Goal: Information Seeking & Learning: Learn about a topic

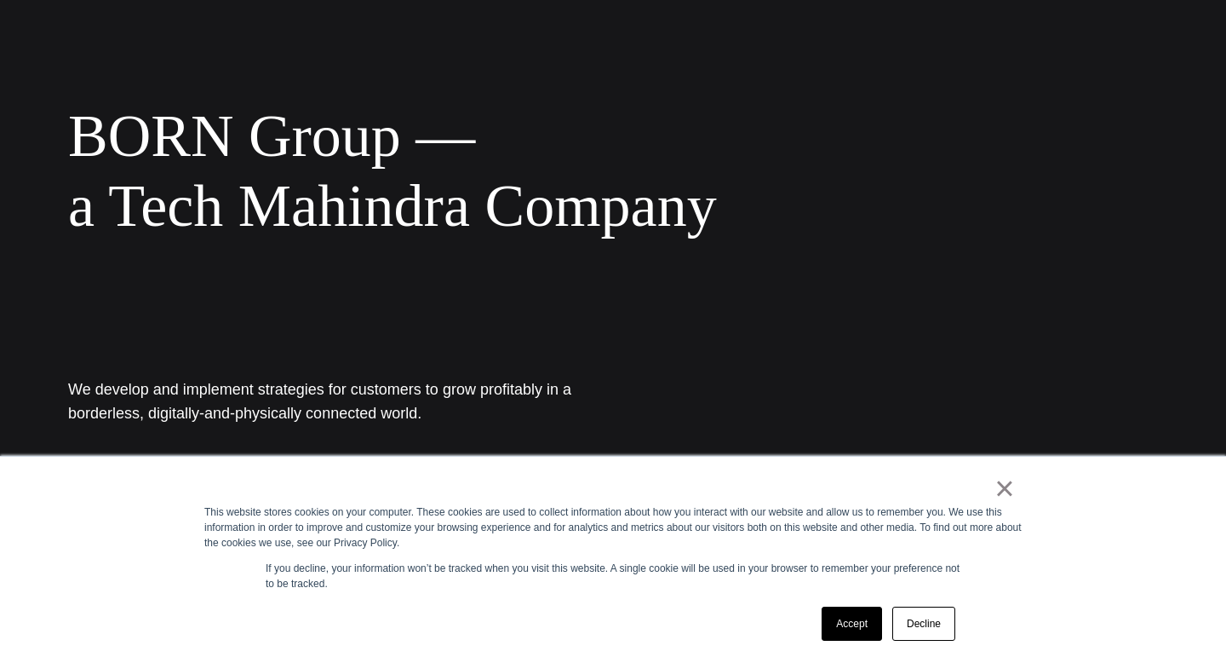
scroll to position [166, 0]
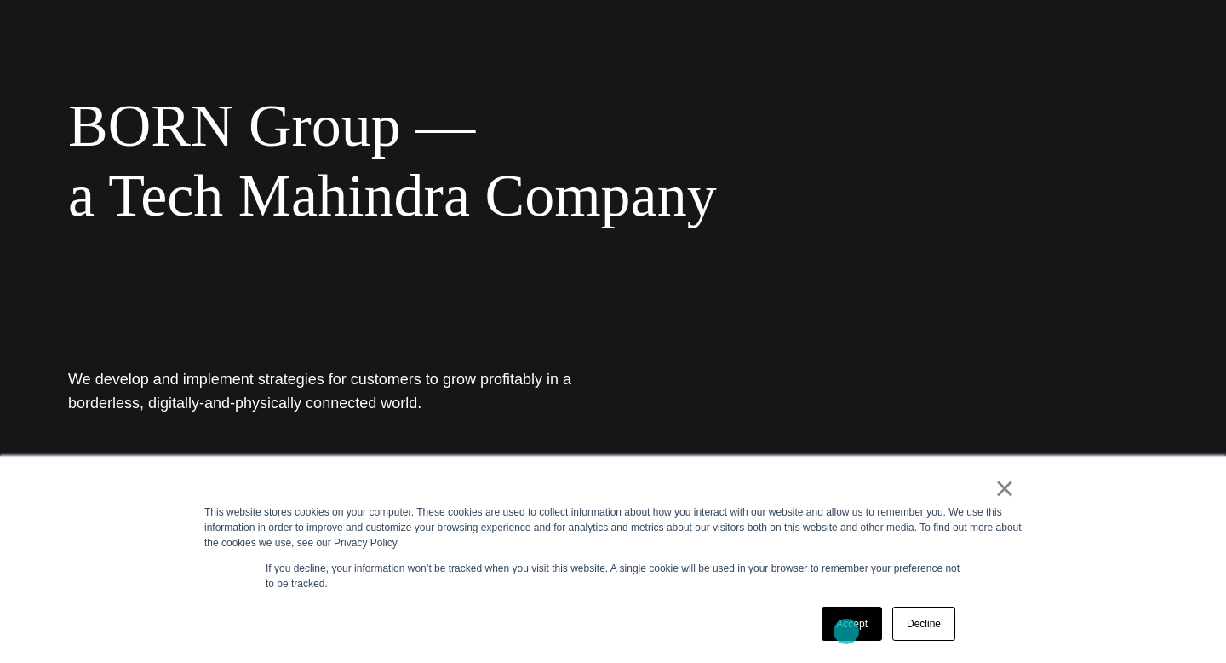
click at [846, 631] on link "Accept" at bounding box center [852, 623] width 60 height 34
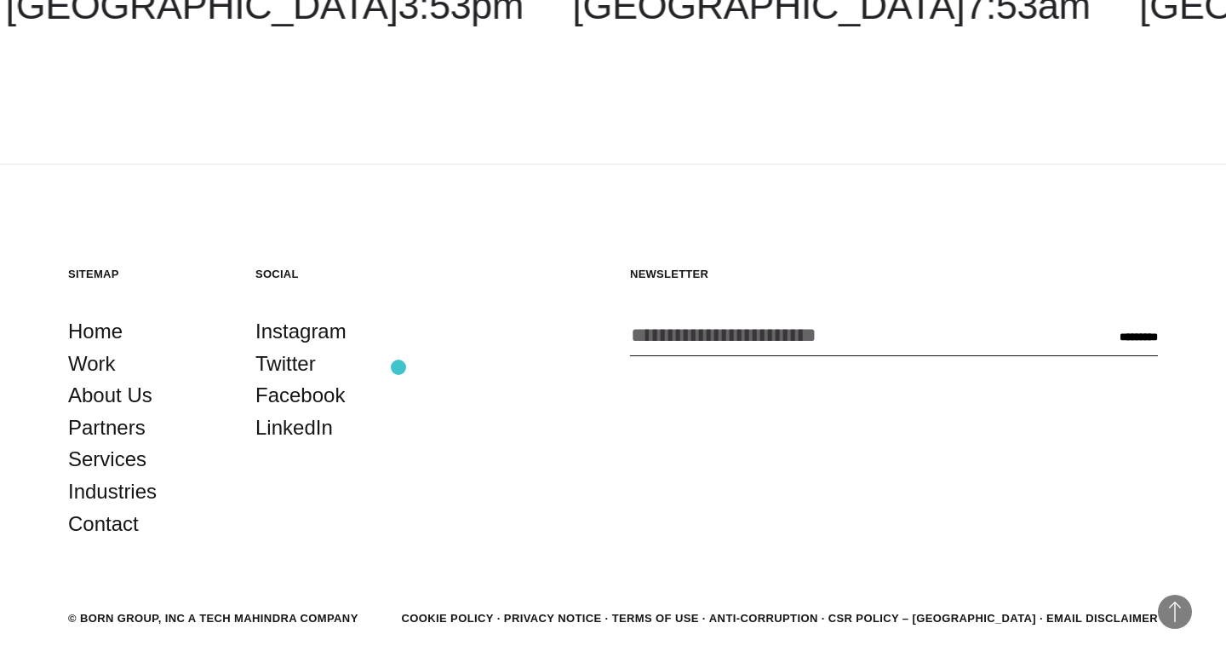
scroll to position [3147, 0]
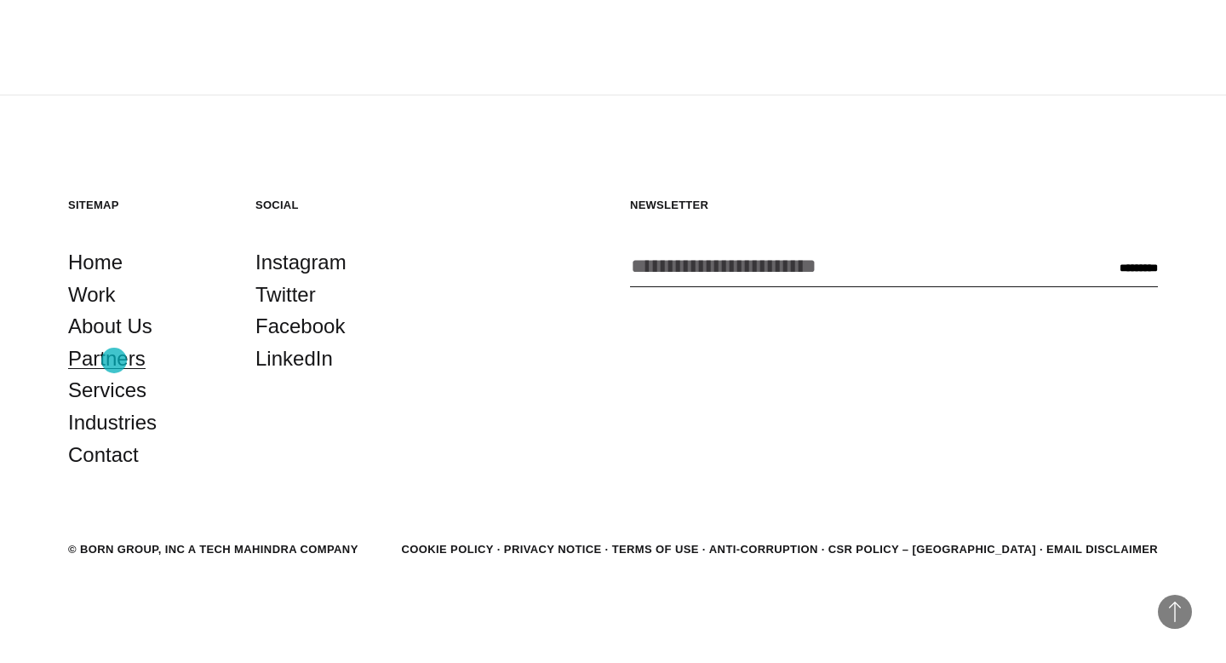
click at [114, 360] on link "Partners" at bounding box center [106, 358] width 77 height 32
click at [118, 393] on link "Services" at bounding box center [107, 390] width 78 height 32
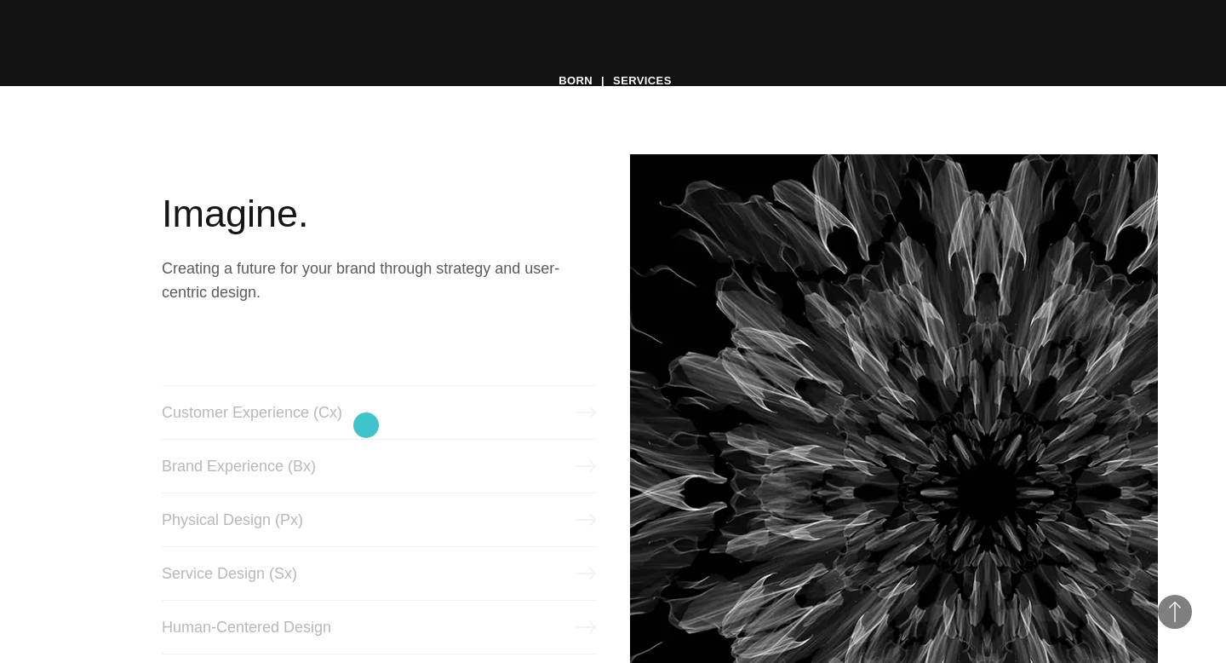
scroll to position [578, 0]
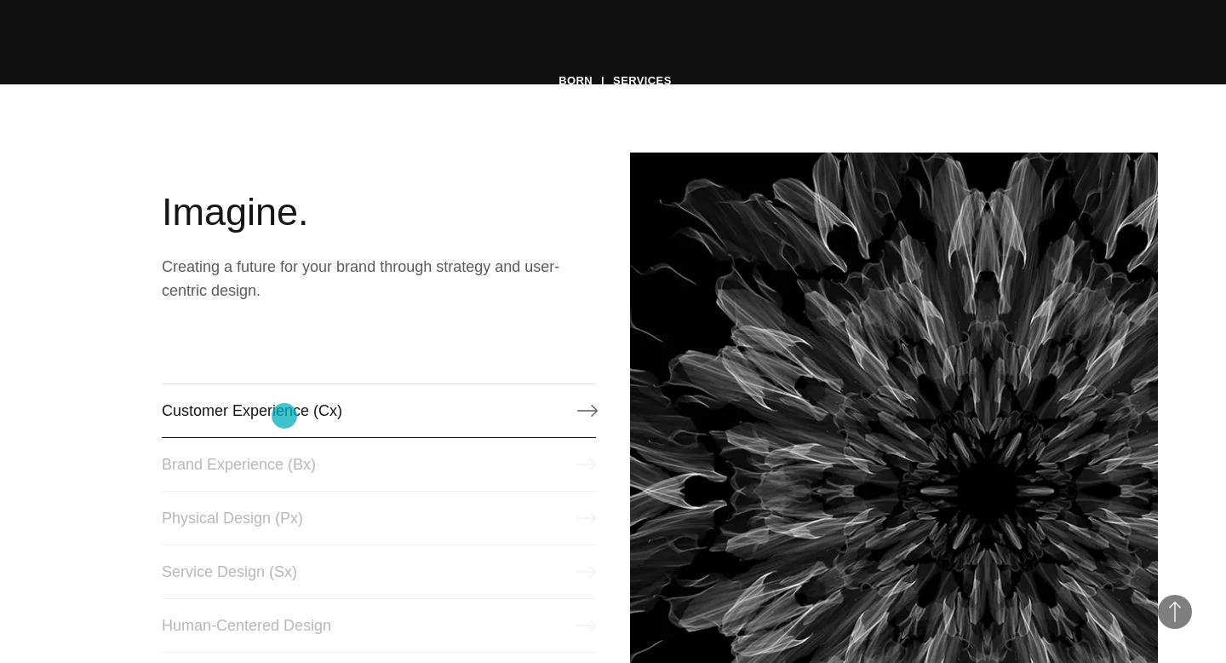
click at [284, 416] on link "Customer Experience (Cx)" at bounding box center [379, 410] width 434 height 54
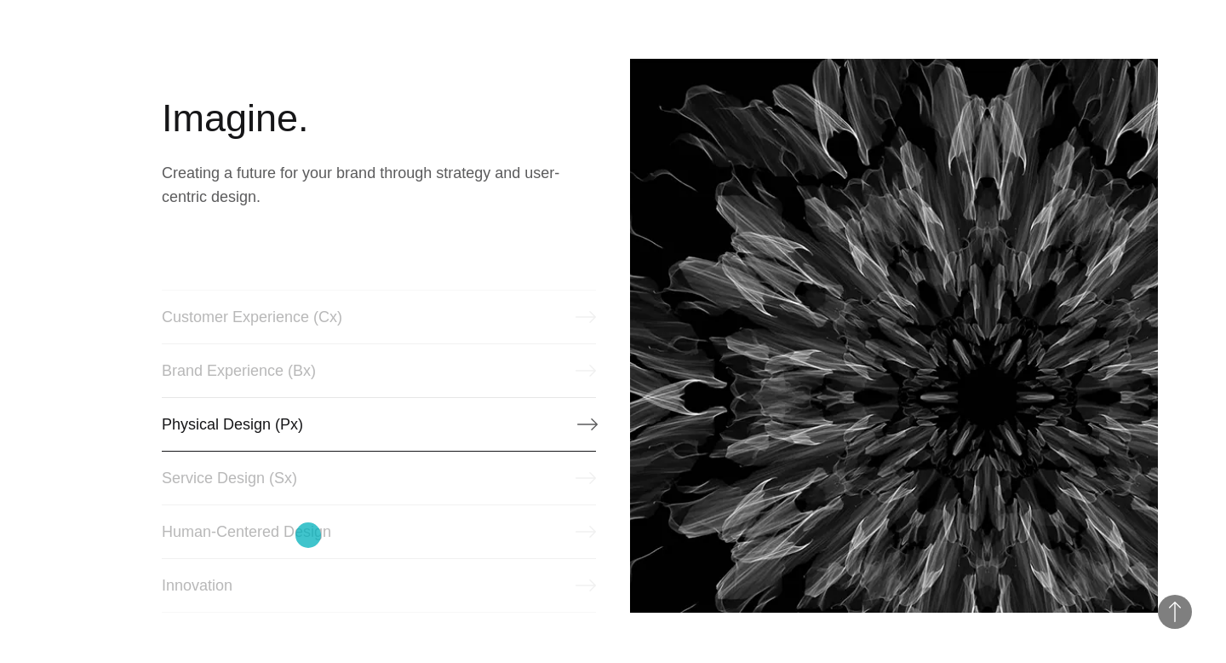
scroll to position [676, 0]
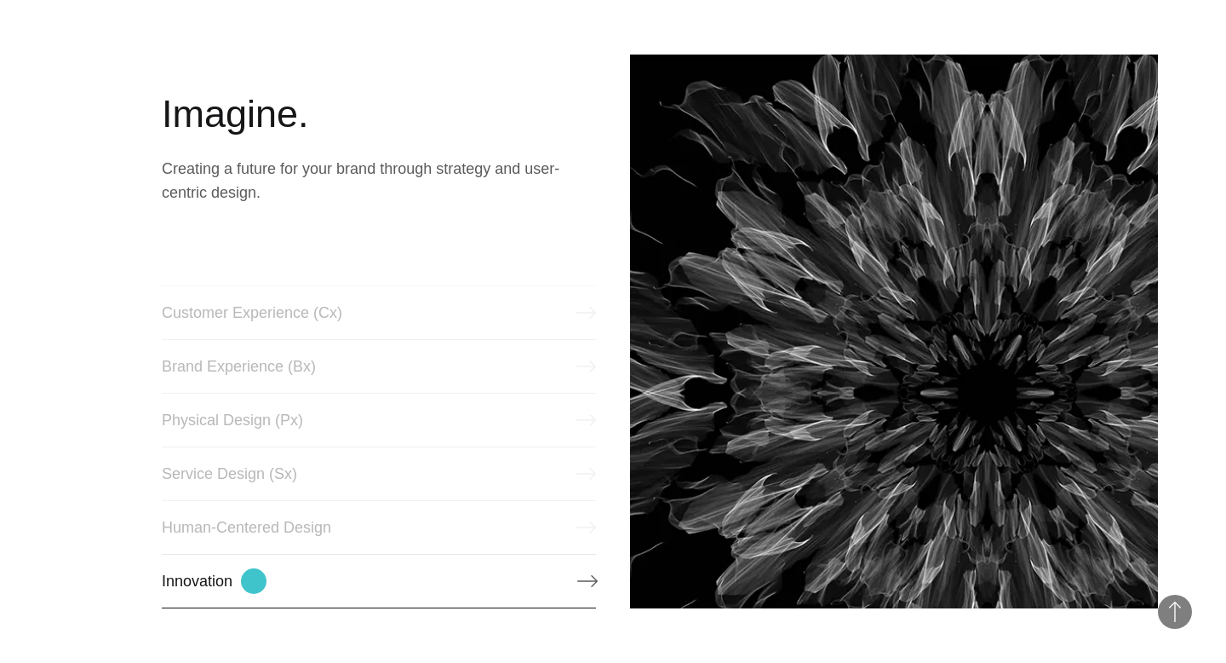
click at [254, 581] on link "Innovation" at bounding box center [379, 581] width 434 height 54
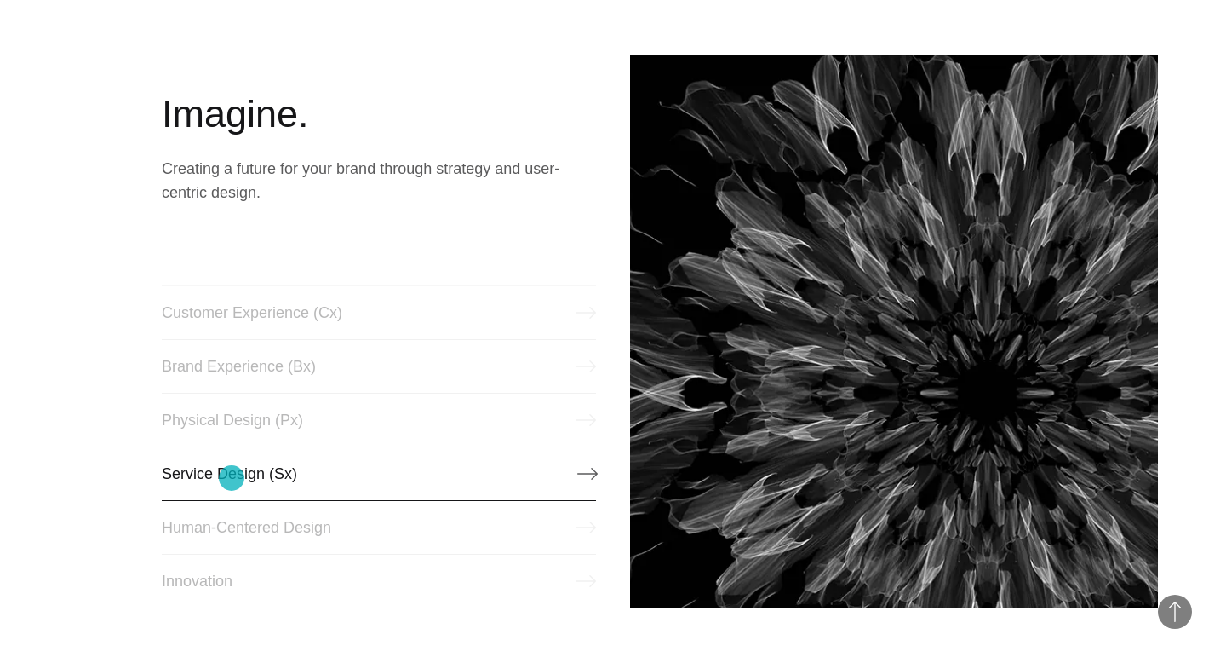
click at [232, 478] on link "Service Design (Sx)" at bounding box center [379, 473] width 434 height 54
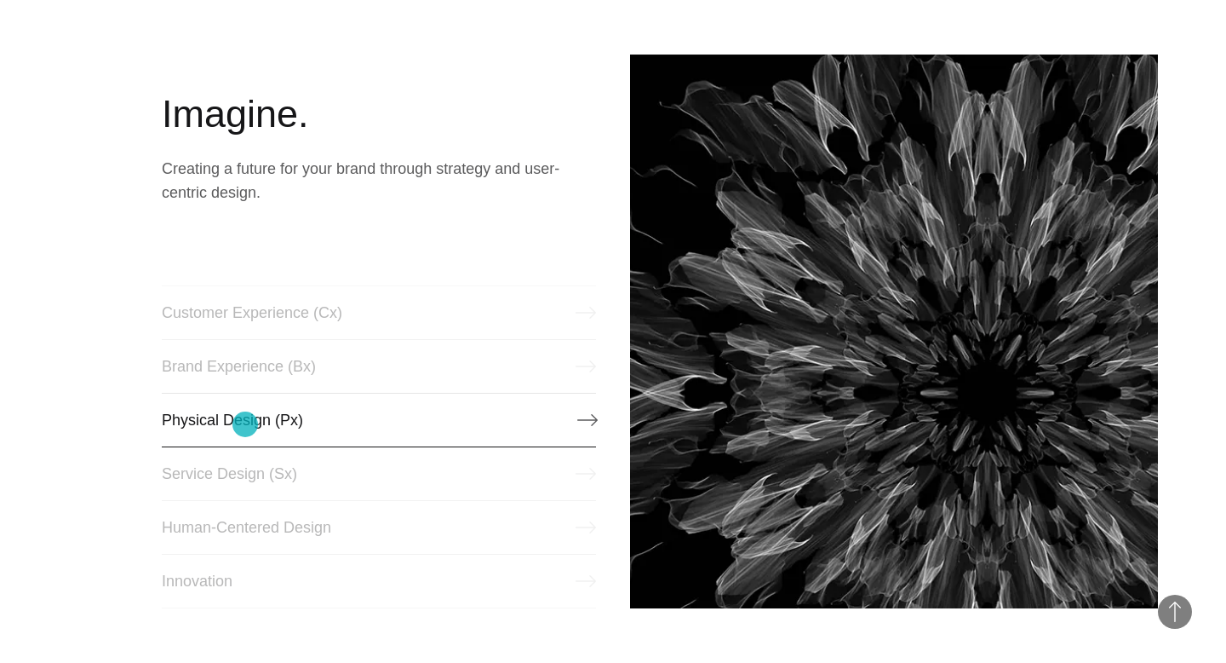
click at [245, 424] on link "Physical Design (Px)" at bounding box center [379, 420] width 434 height 54
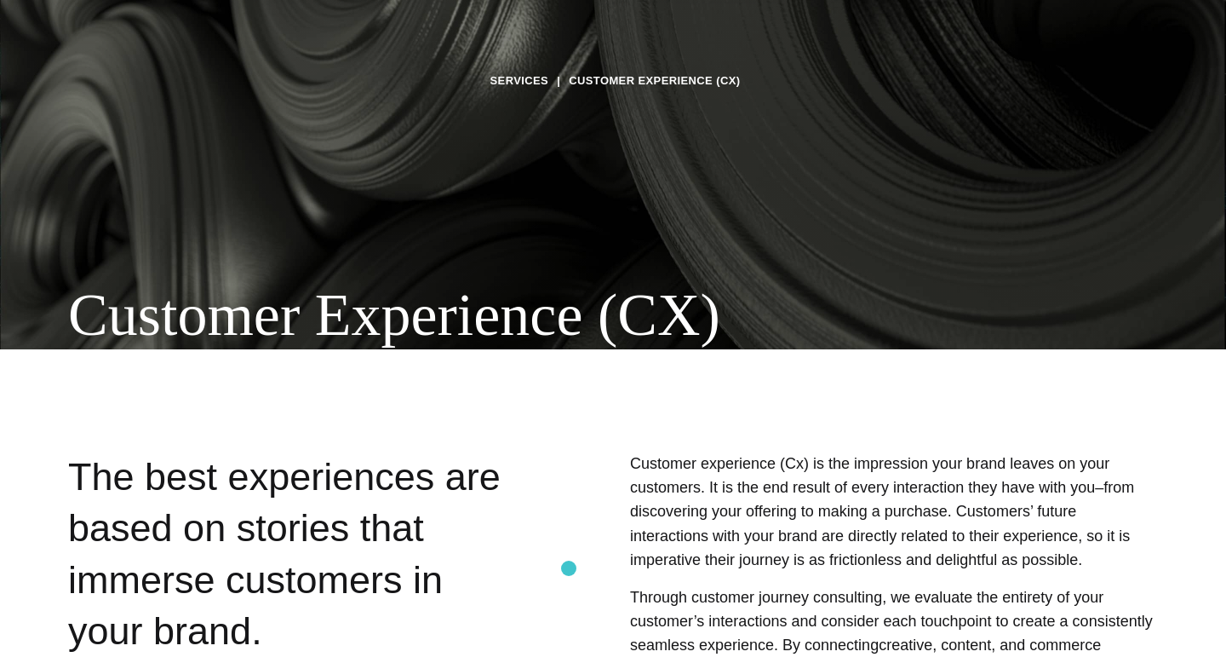
scroll to position [306, 0]
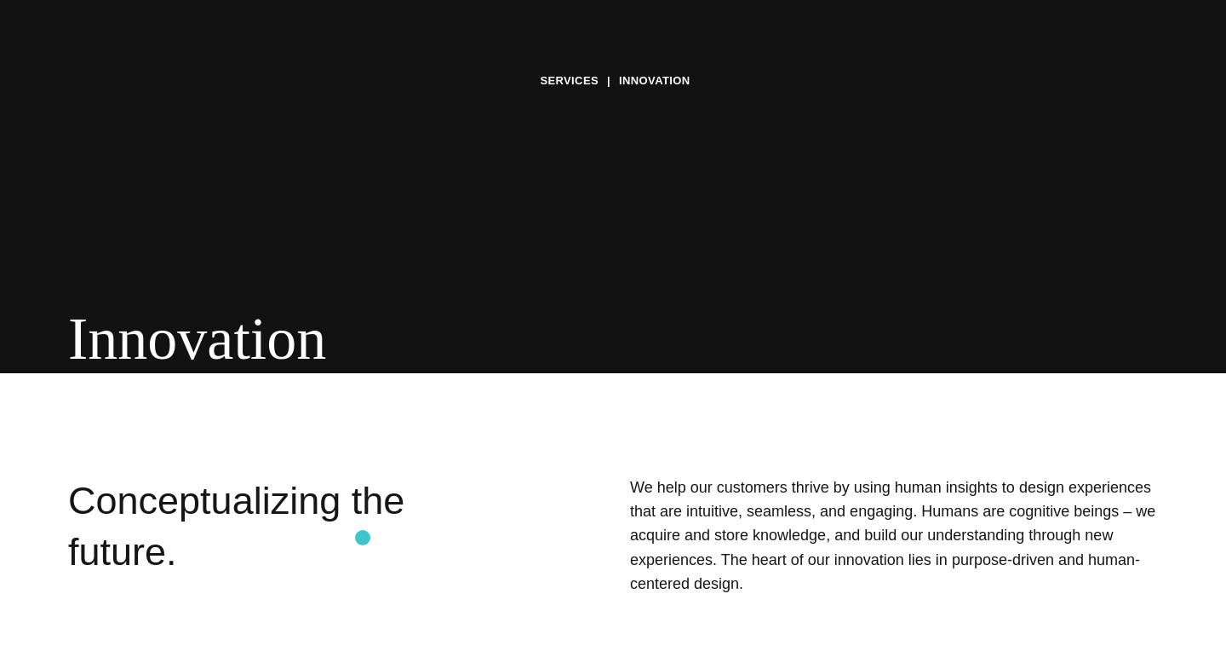
scroll to position [158, 0]
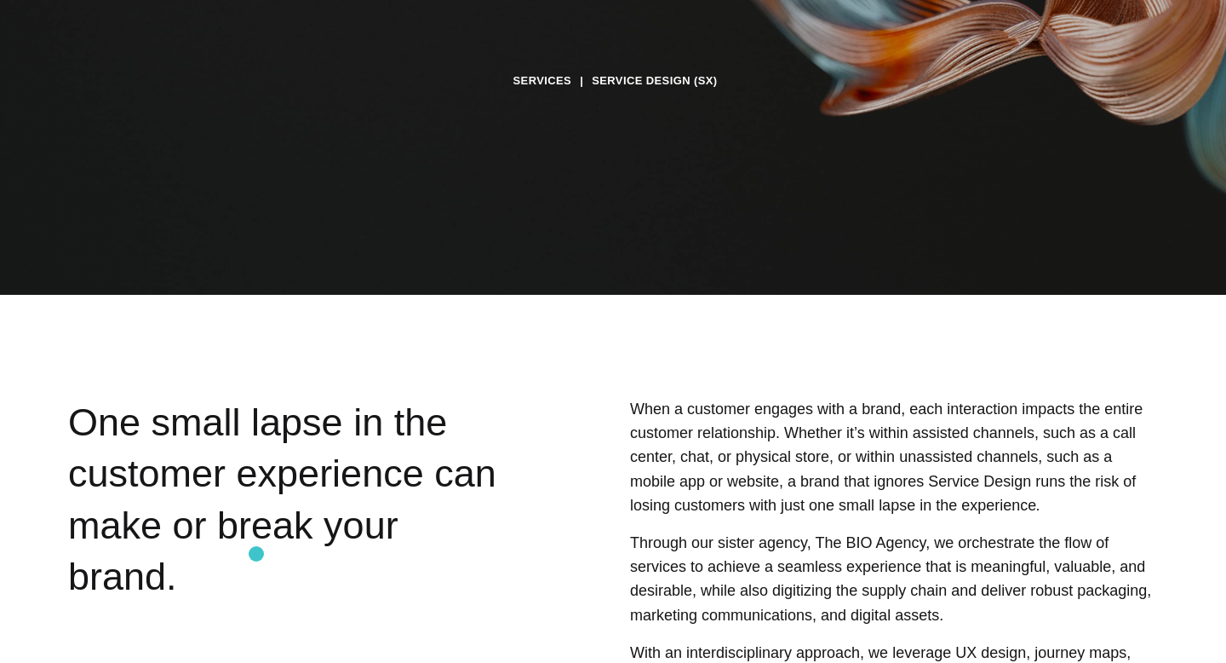
scroll to position [347, 0]
